Goal: Task Accomplishment & Management: Use online tool/utility

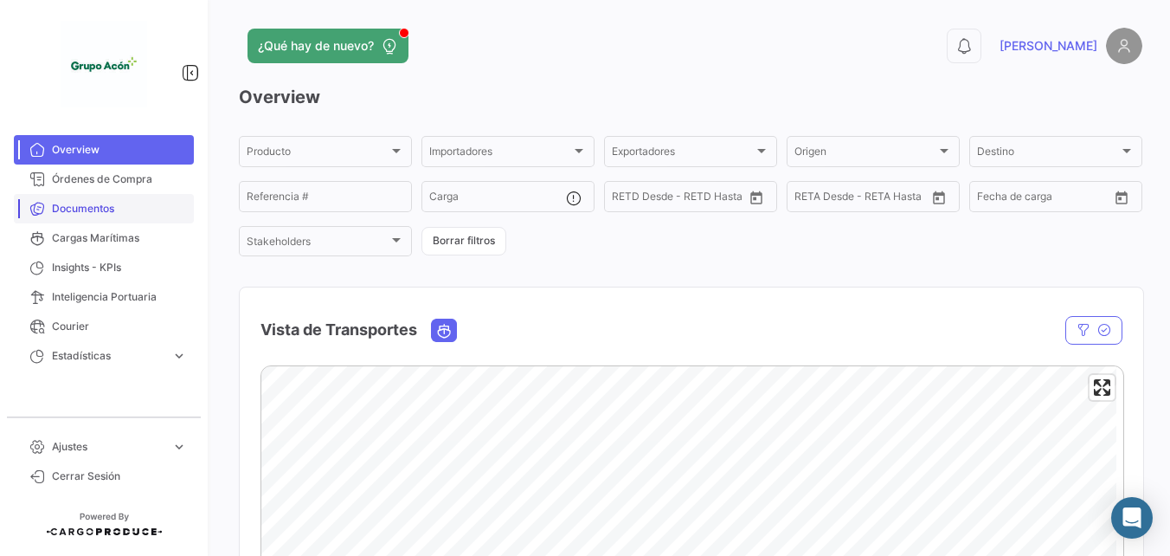
click at [106, 211] on span "Documentos" at bounding box center [119, 209] width 135 height 16
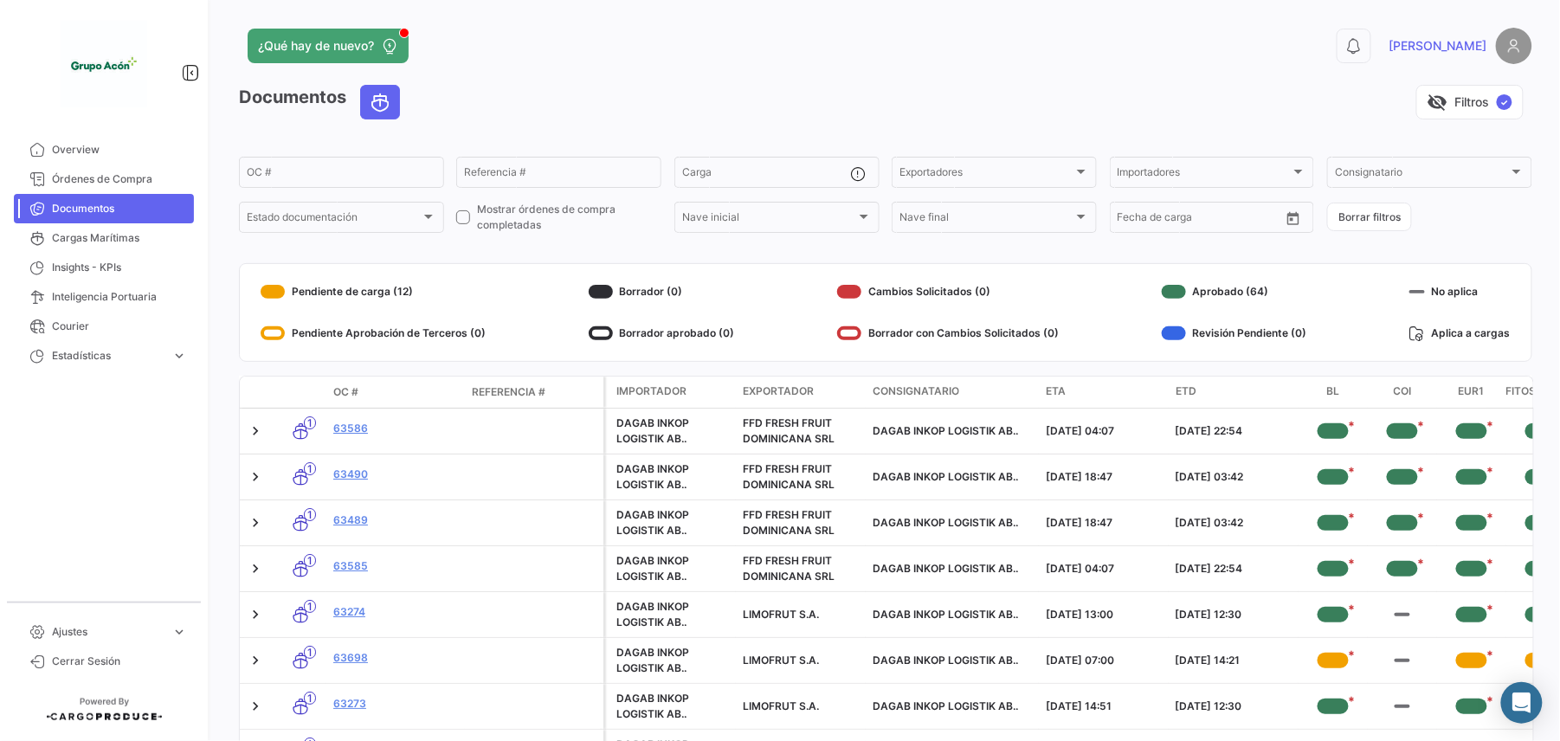
drag, startPoint x: 1131, startPoint y: 0, endPoint x: 694, endPoint y: 371, distance: 573.0
click at [694, 371] on div "Documentos visibility_off Filtros ✓ OC # Referencia # Carga Exportadores Export…" at bounding box center [885, 494] width 1293 height 818
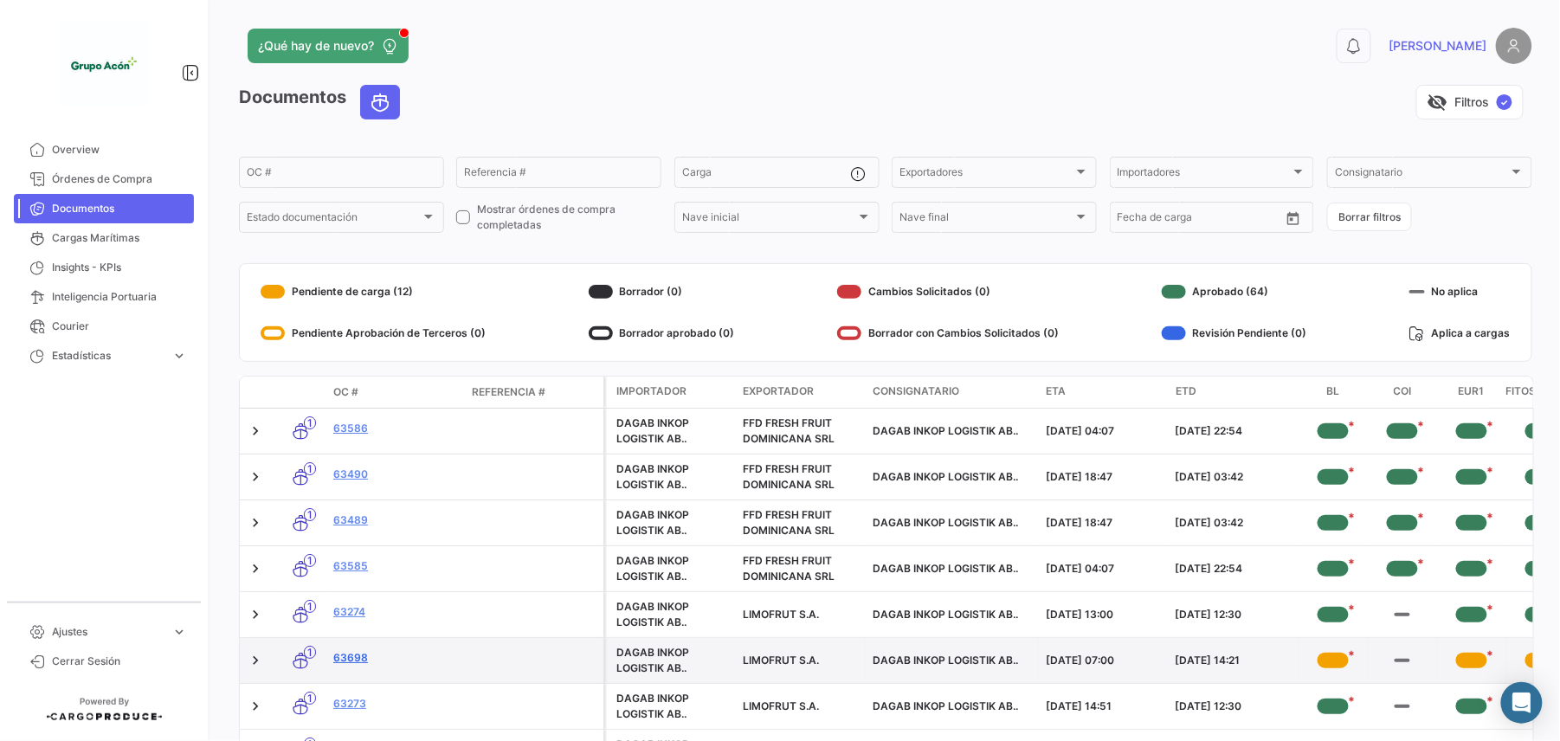
click at [344, 555] on link "63698" at bounding box center [395, 658] width 125 height 16
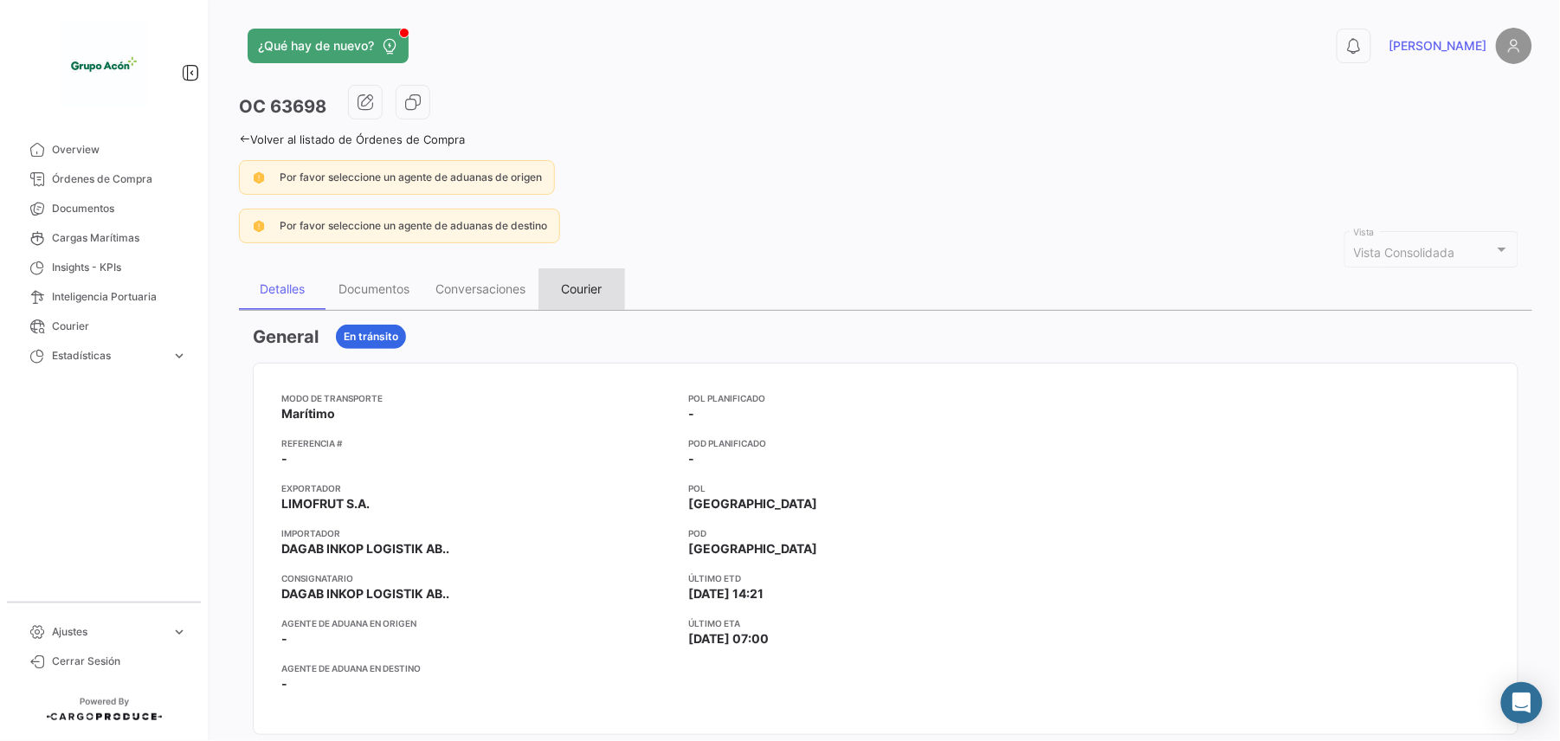
click at [580, 296] on div "Courier" at bounding box center [582, 288] width 41 height 15
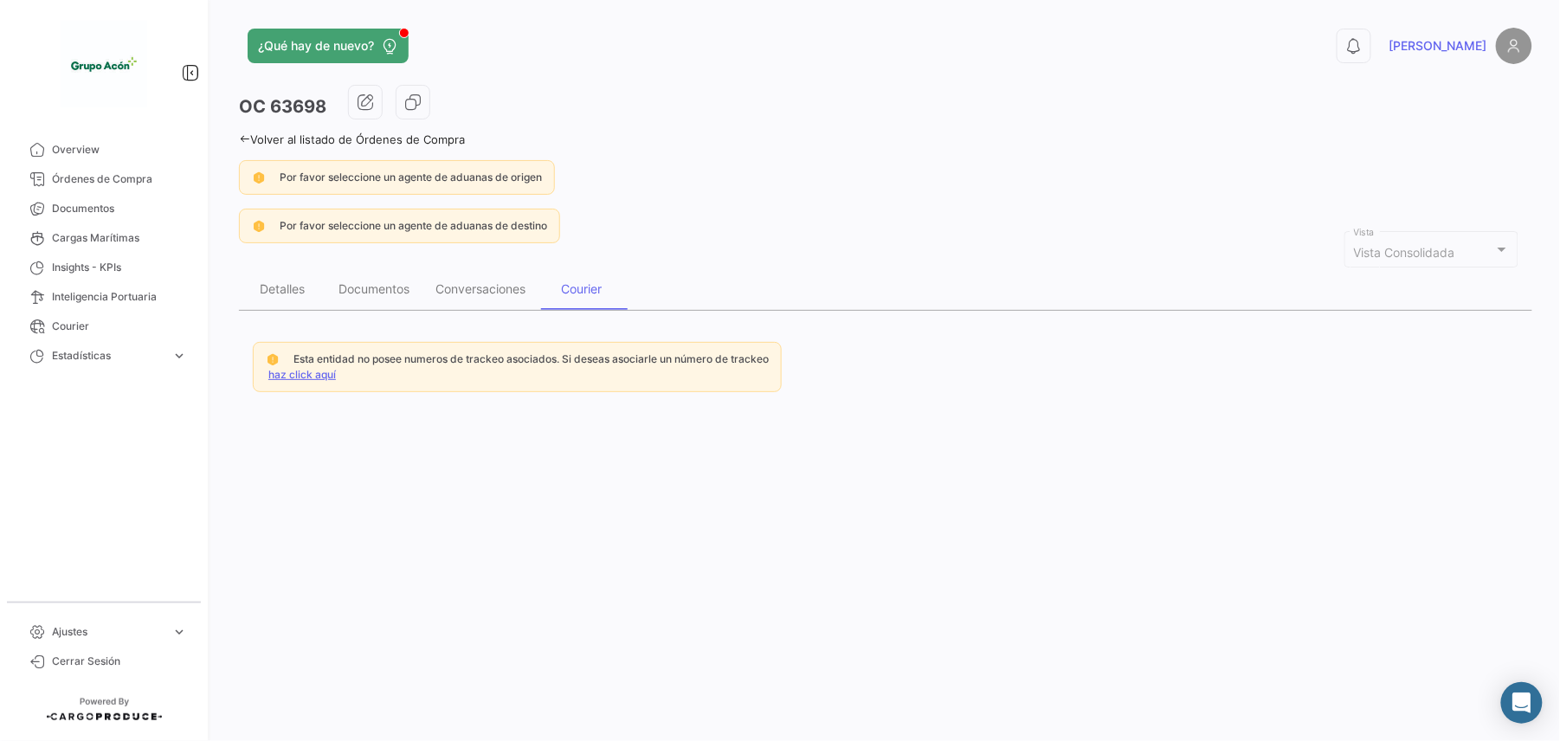
click at [312, 381] on link "haz click aquí" at bounding box center [302, 374] width 68 height 13
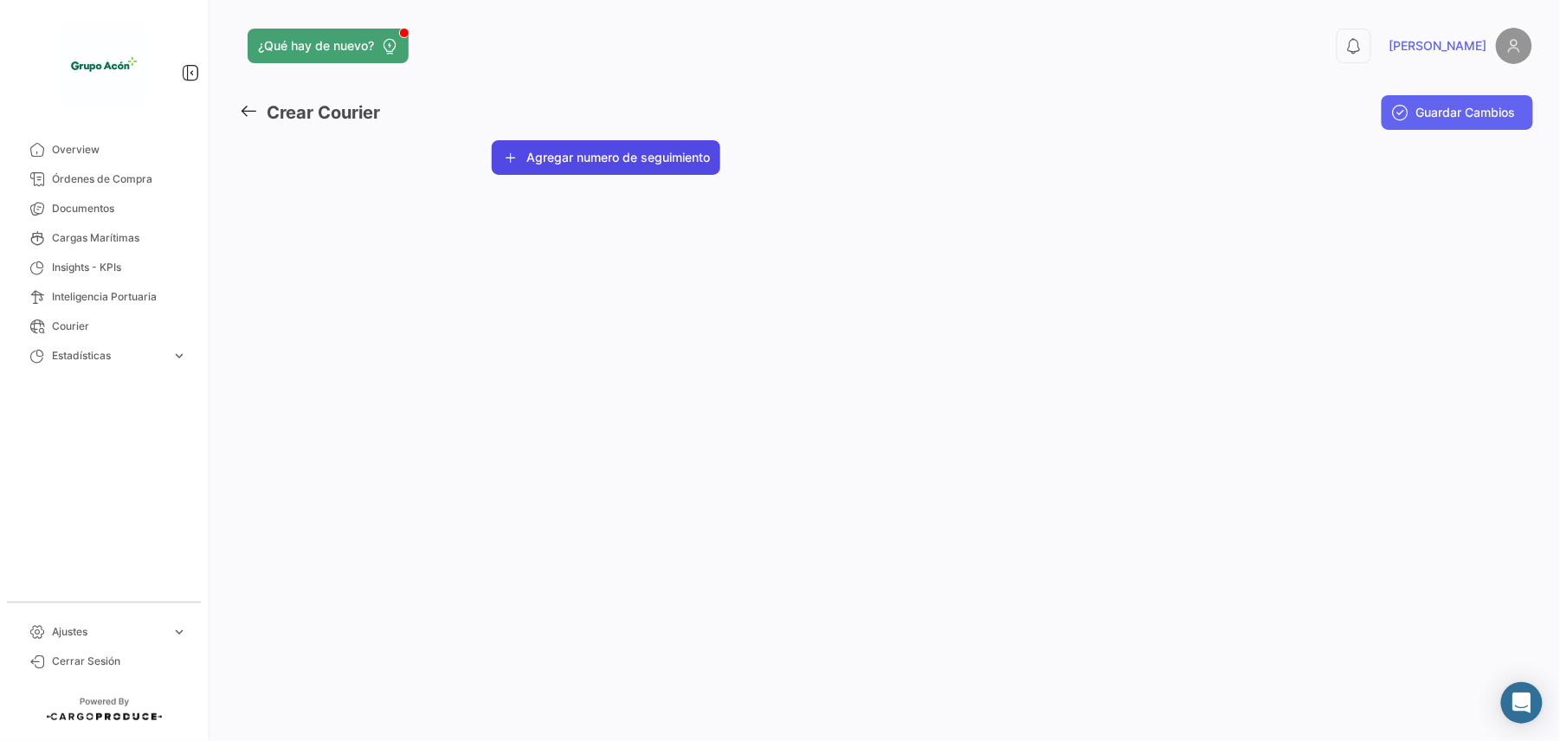
click at [579, 154] on button "Agregar numero de seguimiento" at bounding box center [606, 157] width 229 height 35
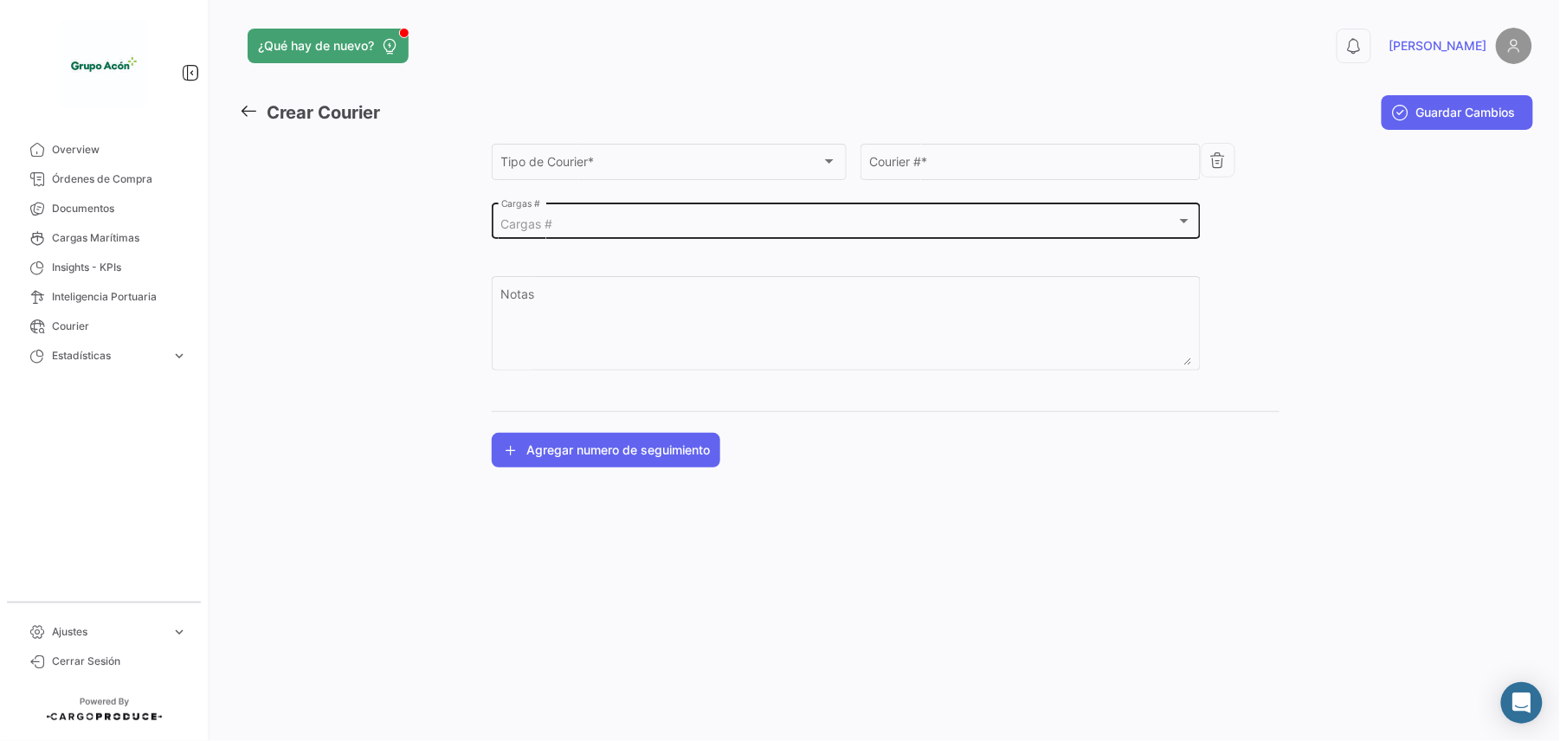
click at [538, 212] on div "Cargas # Cargas #" at bounding box center [846, 220] width 691 height 40
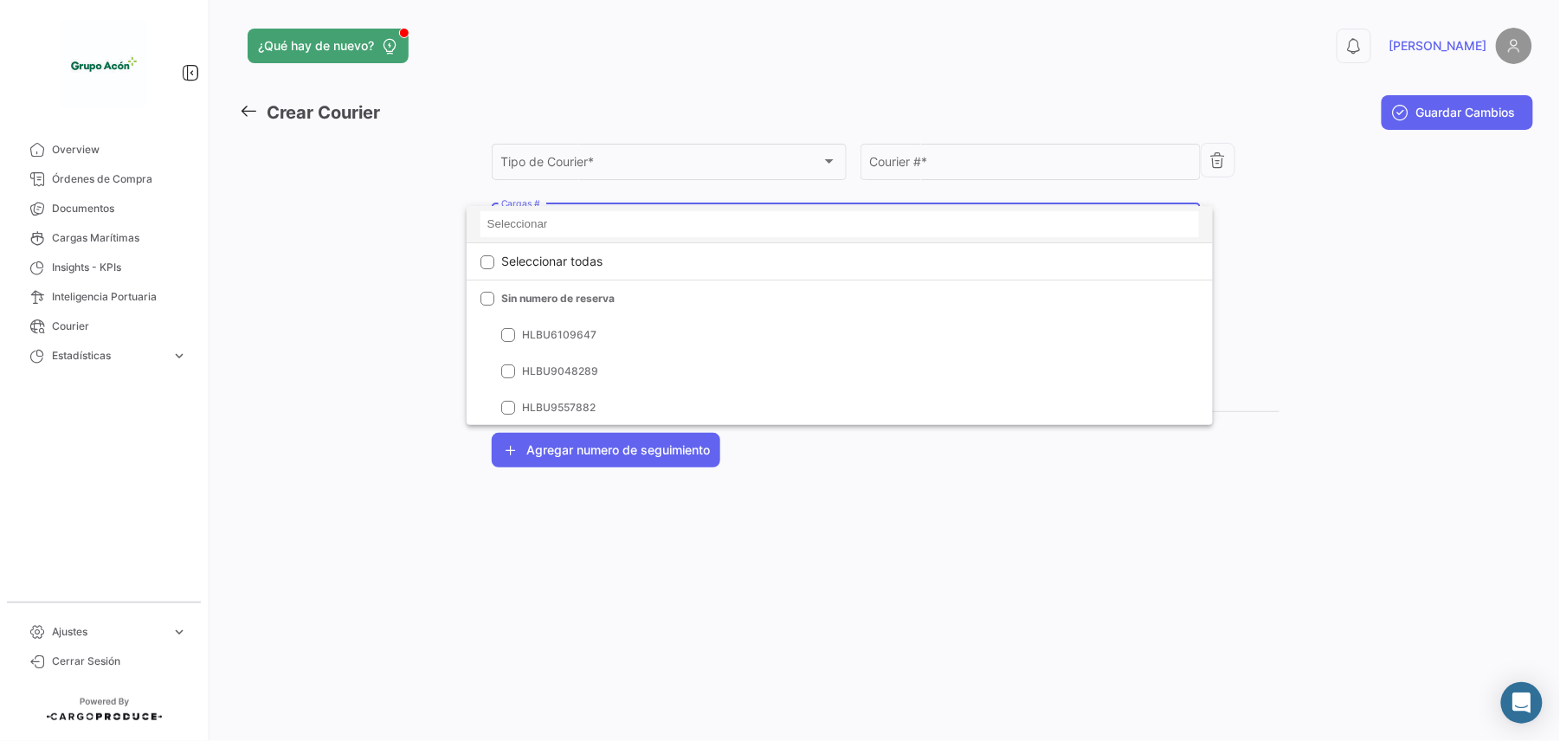
click at [554, 220] on input at bounding box center [839, 224] width 719 height 26
paste input "MMAU1170114"
type input "MMAU1170114"
click at [938, 517] on div at bounding box center [780, 370] width 1560 height 741
